Goal: Navigation & Orientation: Go to known website

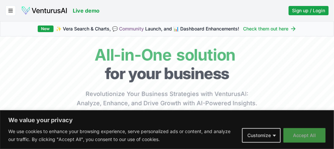
click at [298, 132] on button "Accept All" at bounding box center [304, 135] width 42 height 15
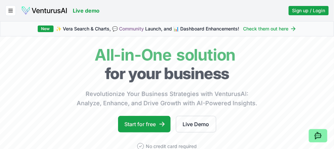
click at [0, 0] on link "Pricing" at bounding box center [0, 0] width 0 height 0
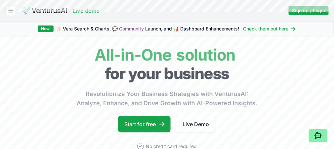
click at [0, 0] on link "Pricing" at bounding box center [0, 0] width 0 height 0
